Goal: Transaction & Acquisition: Purchase product/service

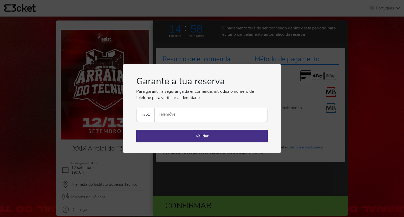
select select "pt_PT"
click at [204, 112] on input "Telemóvel" at bounding box center [213, 115] width 109 height 14
click at [325, 106] on div "Garante a tua reserva Para garantir a segurança da encomenda, introduz o número…" at bounding box center [202, 108] width 404 height 217
click at [210, 178] on div "Garante a tua reserva Para garantir a segurança da encomenda, introduz o número…" at bounding box center [202, 108] width 404 height 217
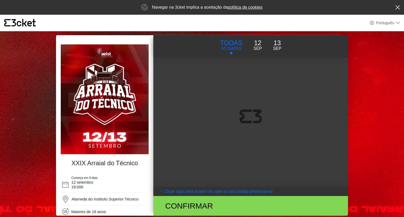
select select "pt_PT"
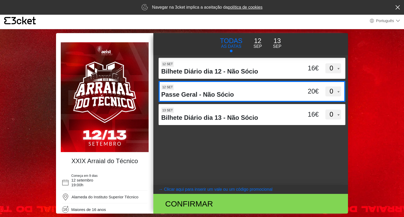
click at [333, 91] on select "0 1 2 3 4 5 6 7 8 9 10 11 12 13 14 15" at bounding box center [334, 92] width 16 height 10
select select "1"
click at [326, 87] on select "0 1 2 3 4 5 6 7 8 9 10 11 12 13 14 15" at bounding box center [334, 92] width 16 height 10
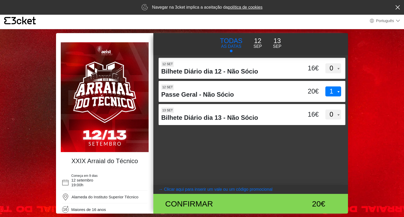
click at [361, 108] on body "× {' '} Português English Português Español Catalan Français Navegar na 3cket i…" at bounding box center [202, 106] width 404 height 217
click at [298, 150] on div "d3dVTTBtbEpMQUxVUUdnTllBdWVFUT09 12 set Bilhete Diário dia 12 - Não Sócio 16€ 0…" at bounding box center [250, 120] width 195 height 130
